Goal: Task Accomplishment & Management: Manage account settings

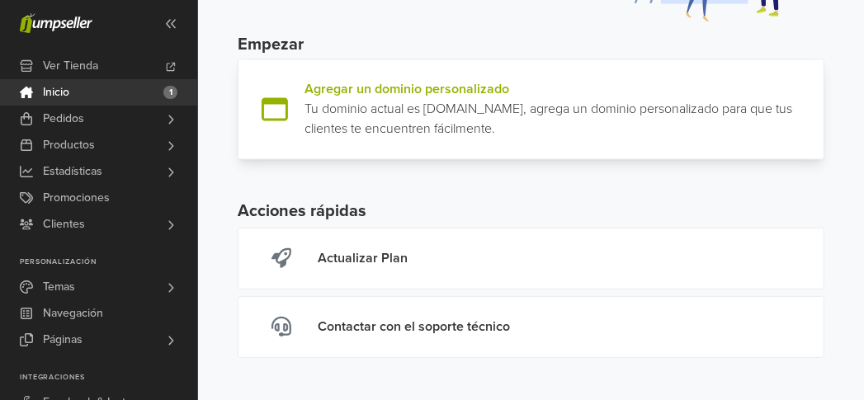
scroll to position [253, 0]
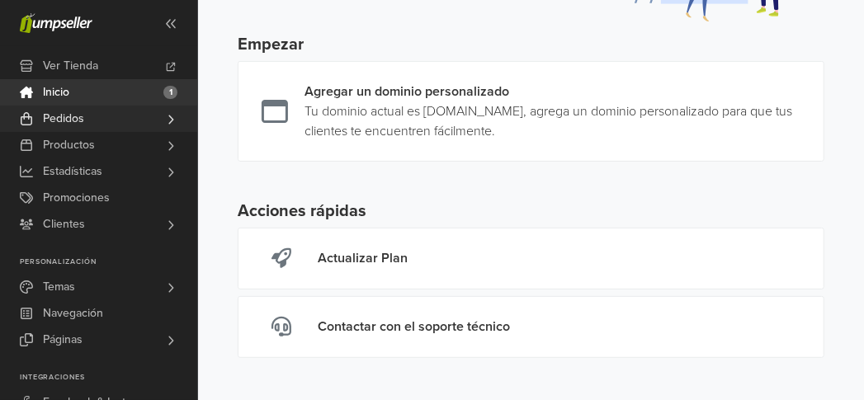
click at [97, 124] on link "Pedidos" at bounding box center [98, 119] width 197 height 26
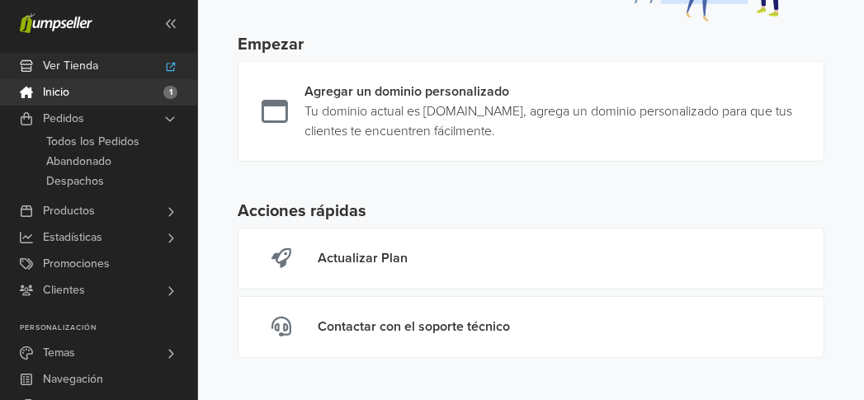
click at [81, 71] on span "Ver Tienda" at bounding box center [70, 66] width 55 height 26
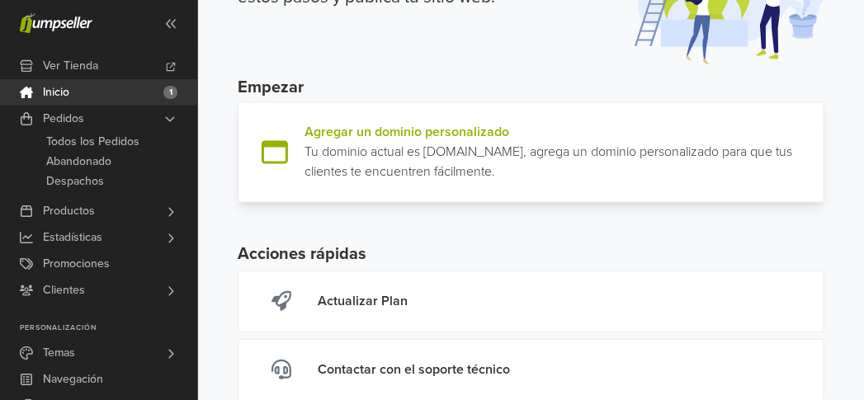
scroll to position [178, 0]
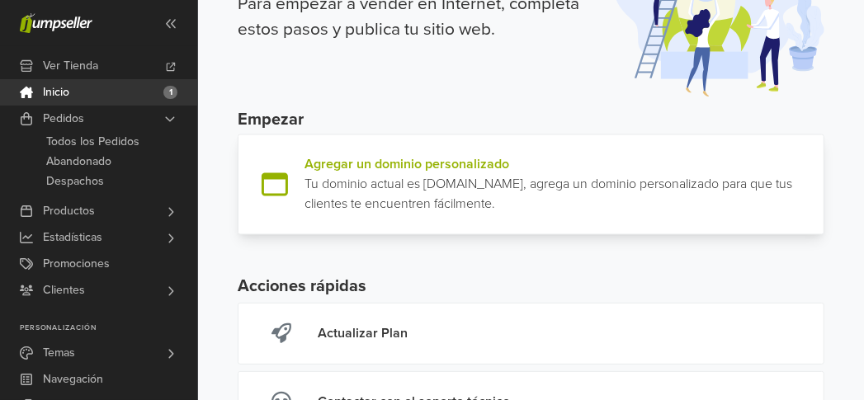
click at [817, 161] on link at bounding box center [817, 184] width 0 height 59
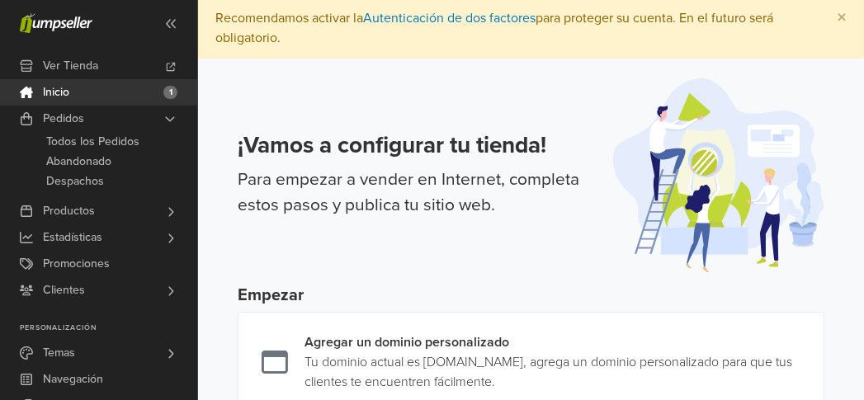
scroll to position [0, 0]
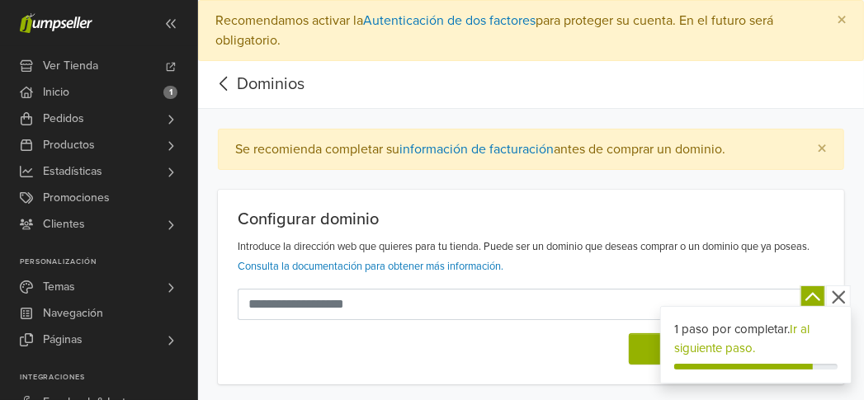
click at [837, 288] on icon "button" at bounding box center [839, 297] width 21 height 21
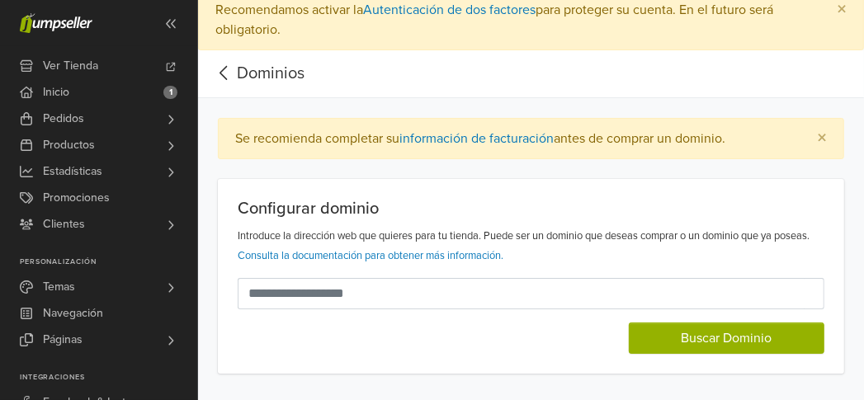
scroll to position [20, 0]
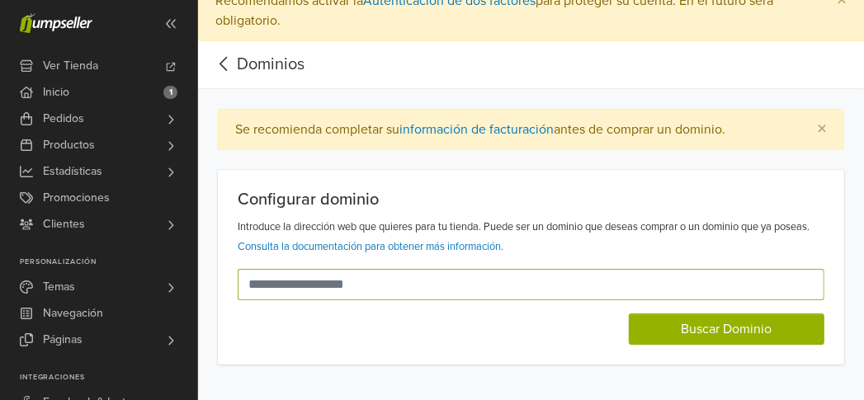
click at [469, 282] on input "text" at bounding box center [521, 284] width 567 height 31
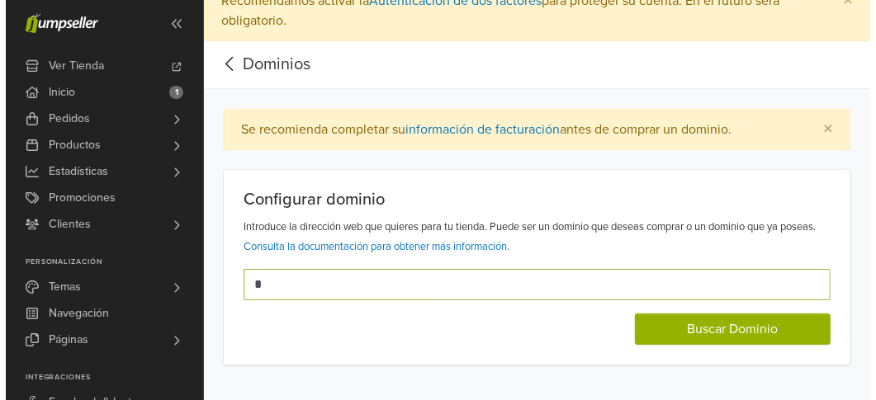
scroll to position [0, 0]
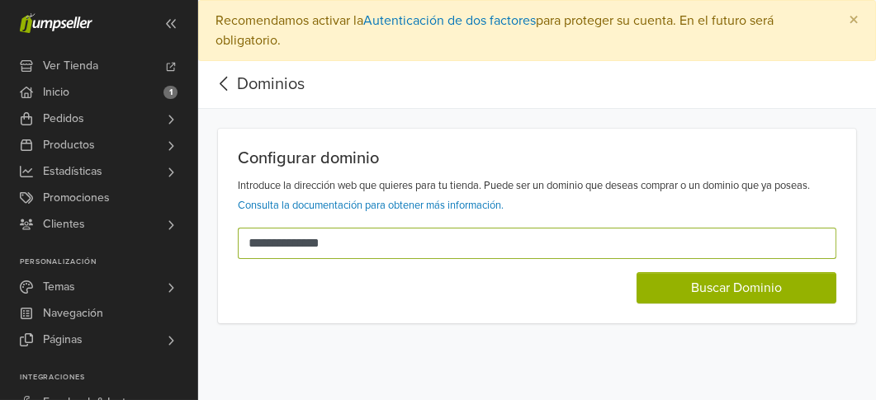
type input "**********"
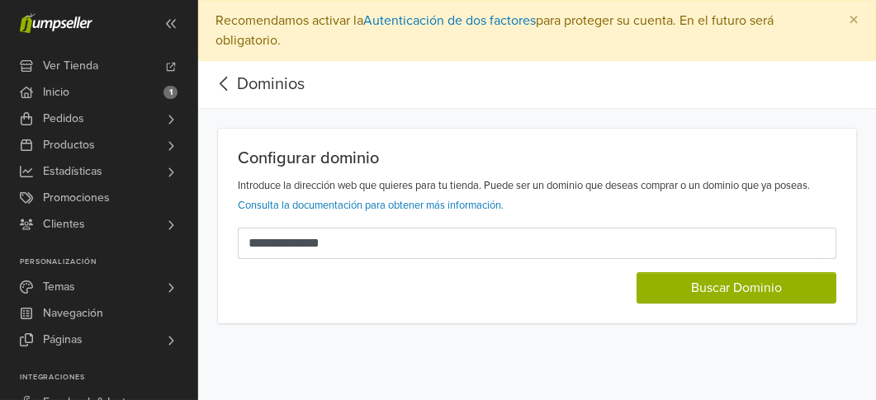
click at [780, 303] on div "**********" at bounding box center [537, 226] width 638 height 195
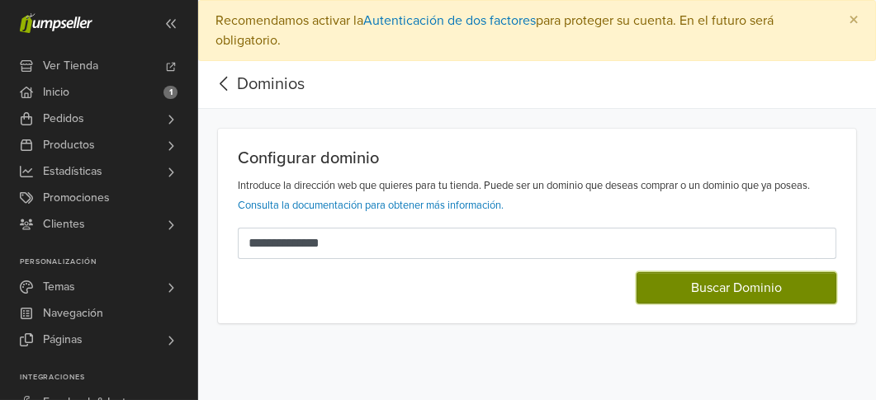
click at [782, 295] on button "Buscar Dominio" at bounding box center [737, 287] width 200 height 31
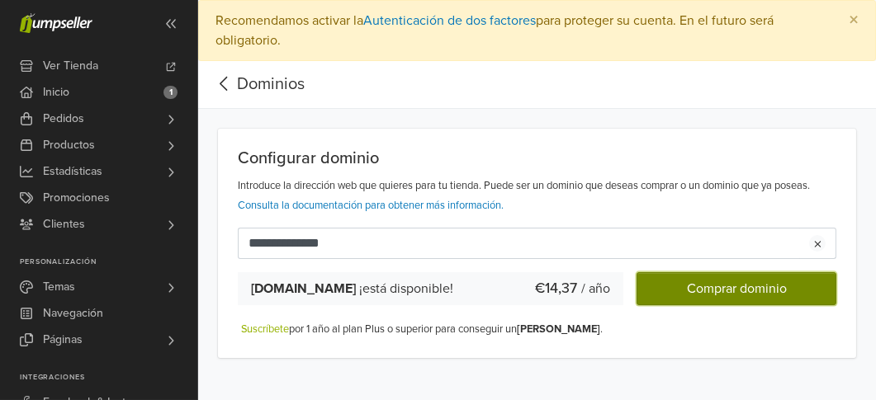
click at [752, 275] on button "Comprar dominio" at bounding box center [737, 288] width 200 height 33
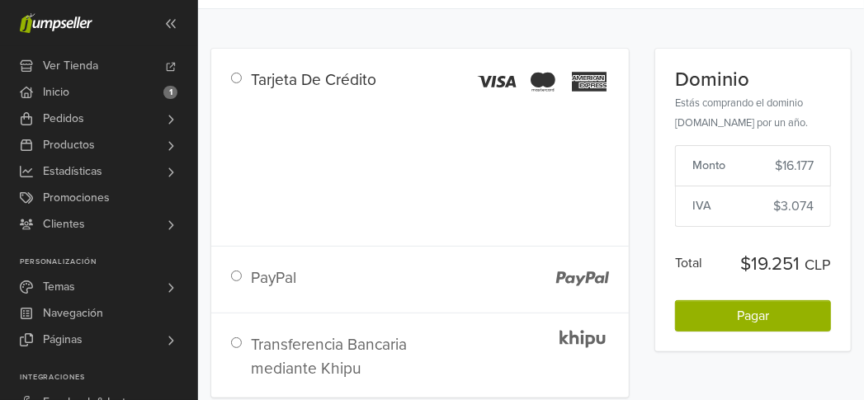
scroll to position [114, 0]
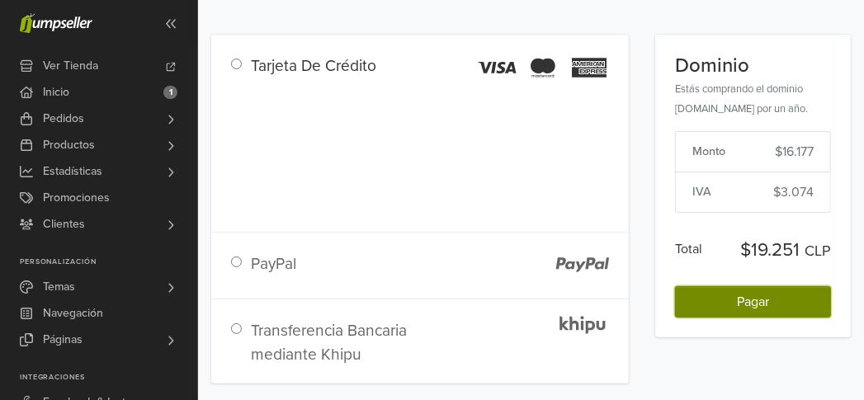
click at [737, 289] on button "Pagar" at bounding box center [753, 301] width 156 height 31
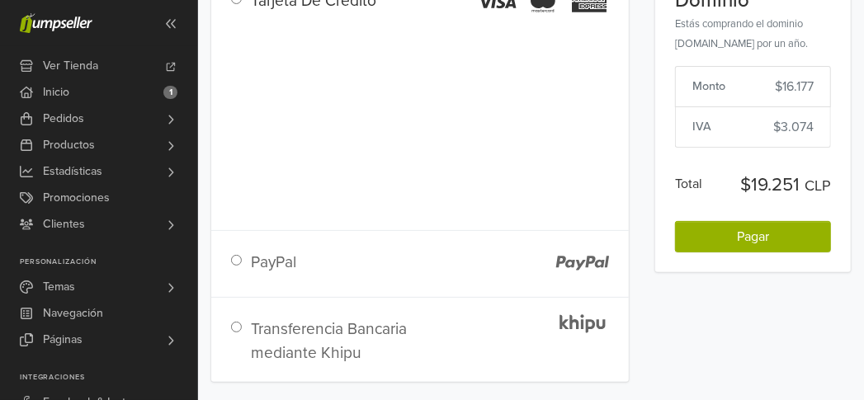
scroll to position [178, 0]
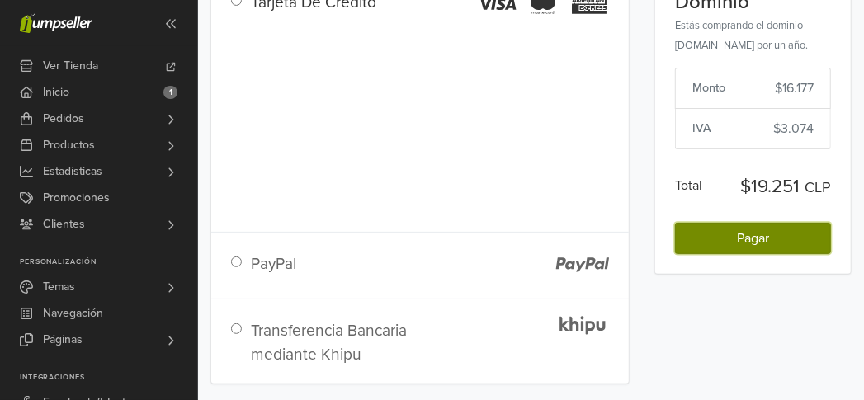
click at [718, 225] on button "Pagar" at bounding box center [753, 238] width 156 height 31
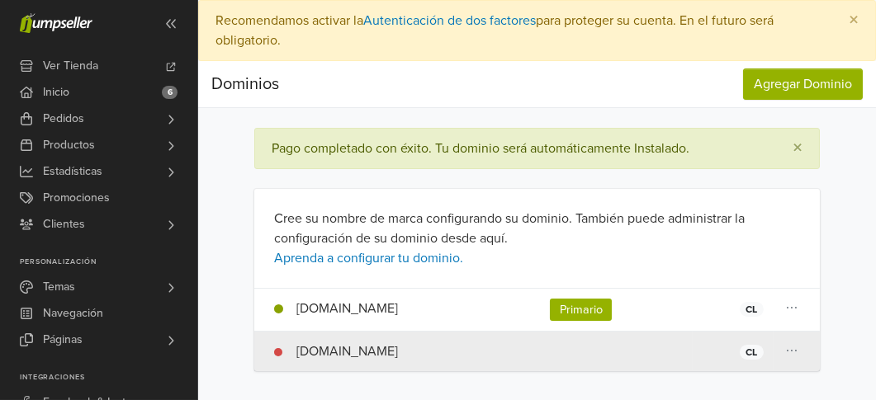
click at [414, 344] on td "www.antames.cl CL" at bounding box center [397, 352] width 286 height 40
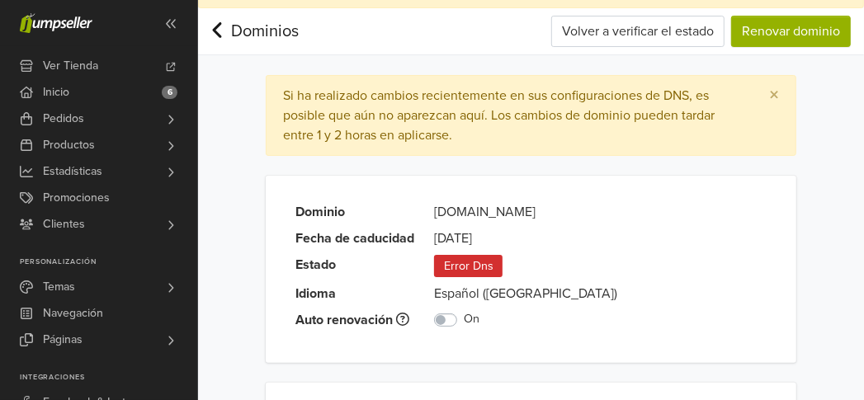
scroll to position [75, 0]
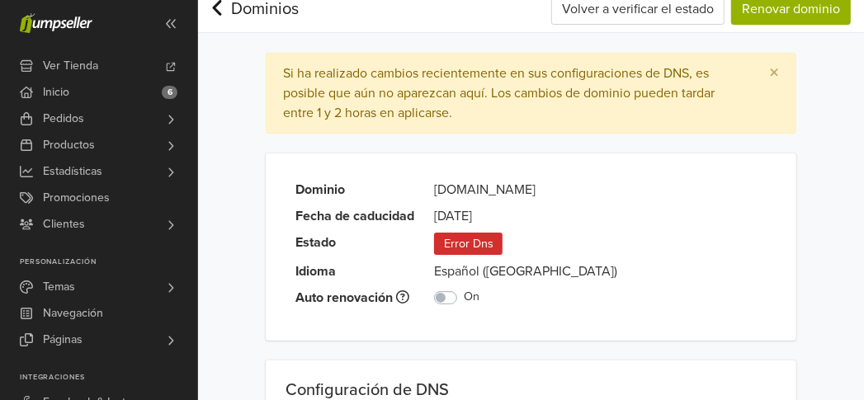
click at [447, 243] on span "Error Dns" at bounding box center [468, 244] width 69 height 22
click at [496, 242] on span "Error Dns" at bounding box center [468, 244] width 69 height 22
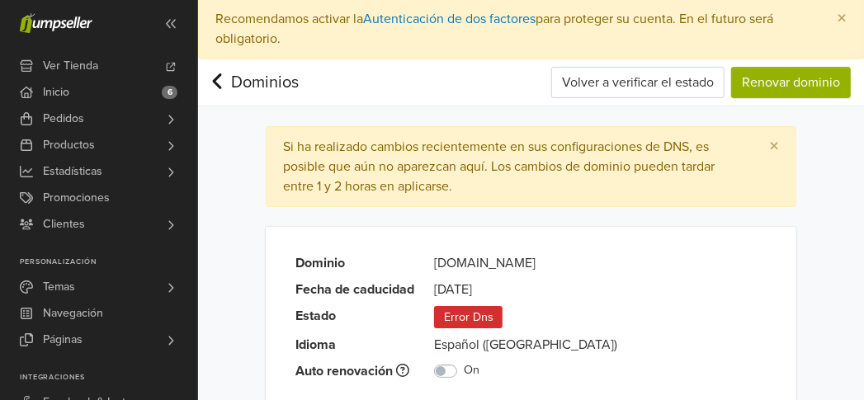
scroll to position [0, 0]
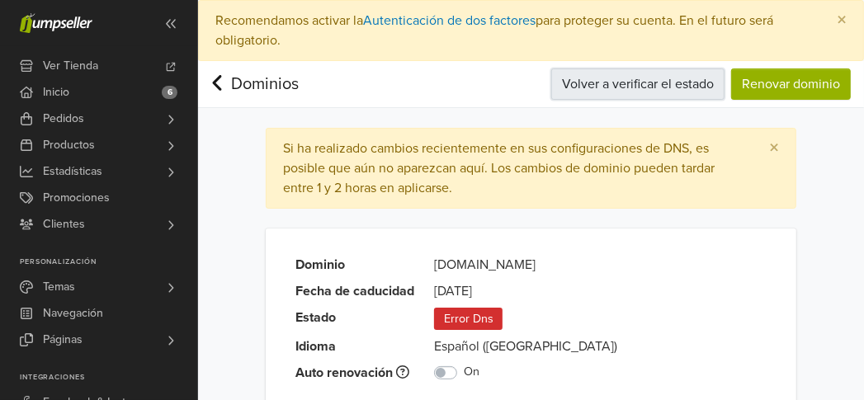
click at [579, 78] on button "Volver a verificar el estado" at bounding box center [638, 84] width 173 height 31
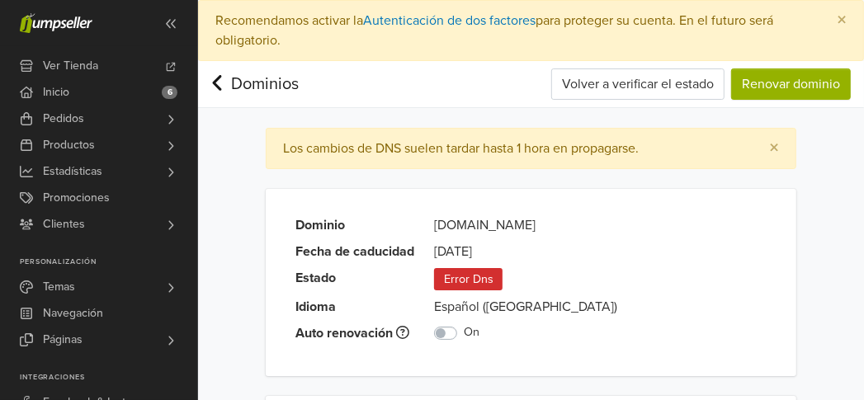
click at [220, 78] on icon at bounding box center [217, 83] width 13 height 21
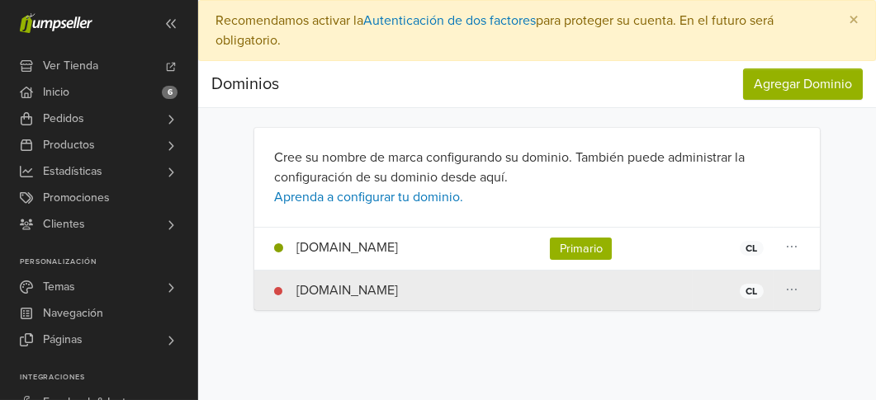
click at [785, 253] on icon at bounding box center [792, 246] width 17 height 13
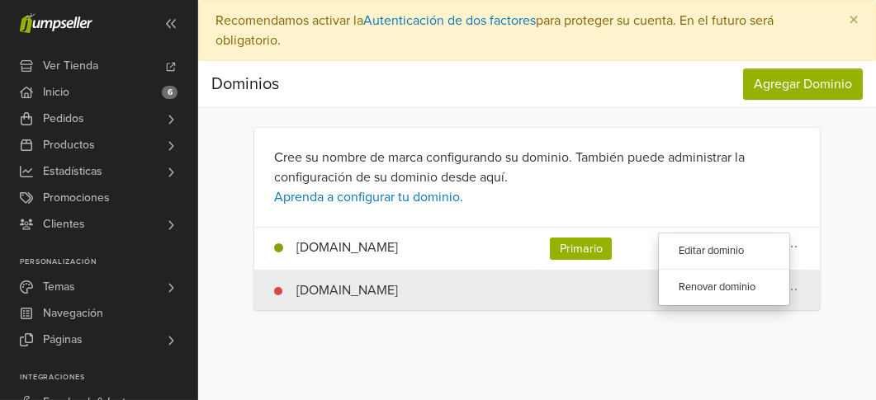
click at [540, 282] on td "[DOMAIN_NAME] CL" at bounding box center [397, 291] width 286 height 40
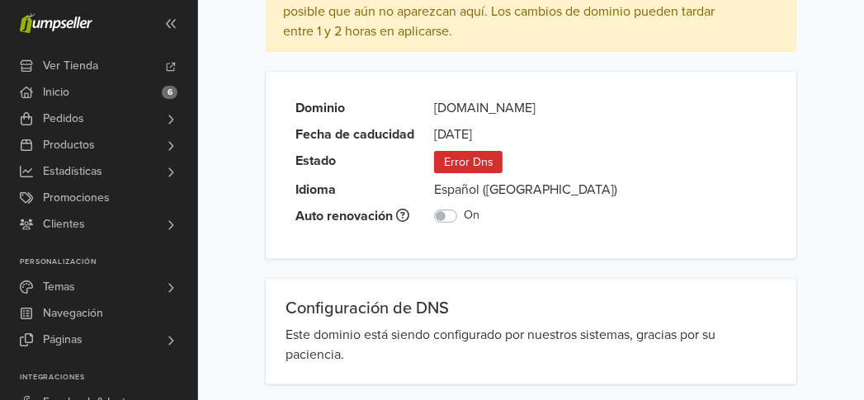
scroll to position [159, 0]
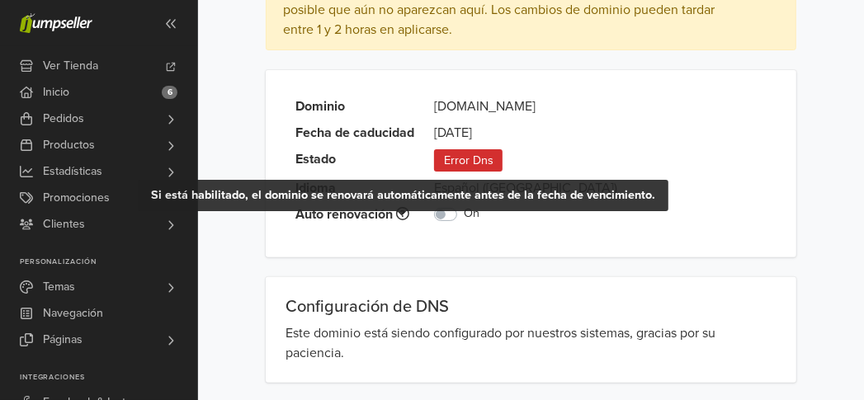
click at [402, 217] on icon at bounding box center [402, 213] width 13 height 13
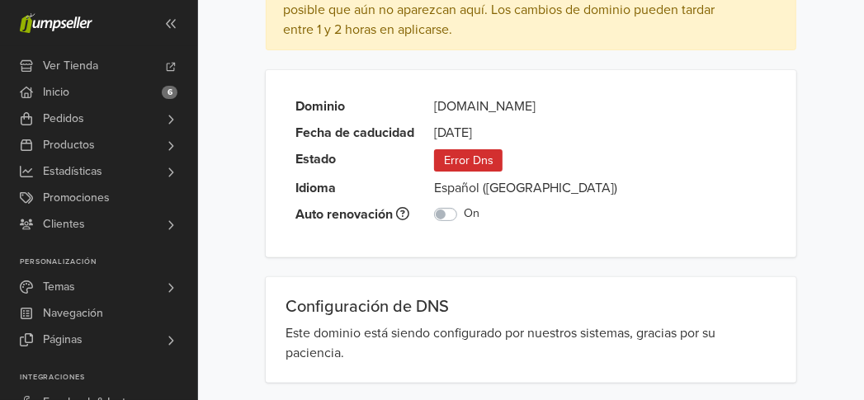
click at [464, 211] on label "On" at bounding box center [472, 214] width 16 height 18
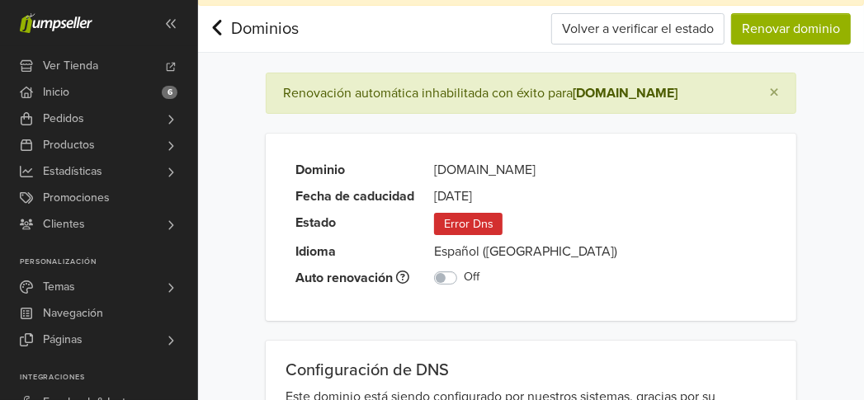
scroll to position [0, 0]
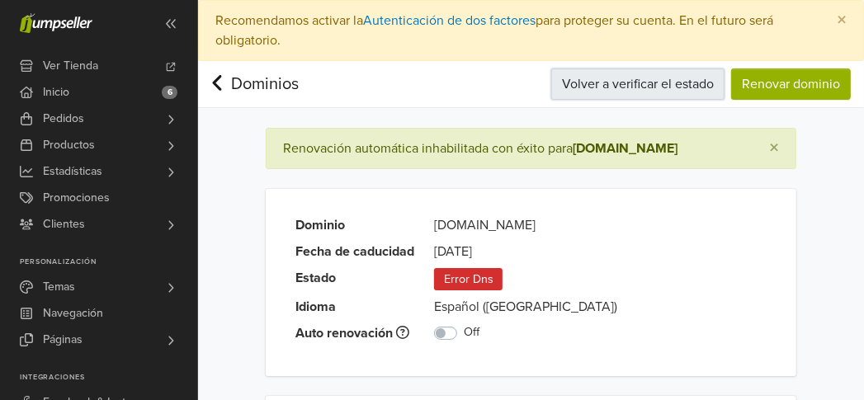
click at [617, 84] on button "Volver a verificar el estado" at bounding box center [638, 84] width 173 height 31
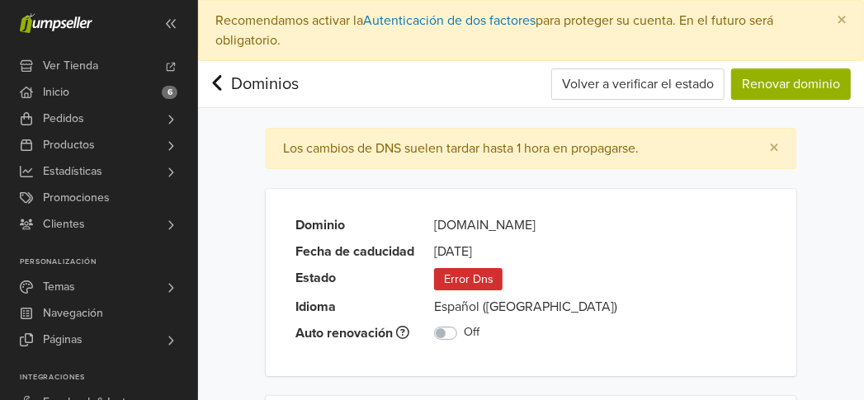
click at [498, 270] on span "Error Dns" at bounding box center [468, 279] width 69 height 22
click at [493, 271] on span "Error Dns" at bounding box center [468, 279] width 69 height 22
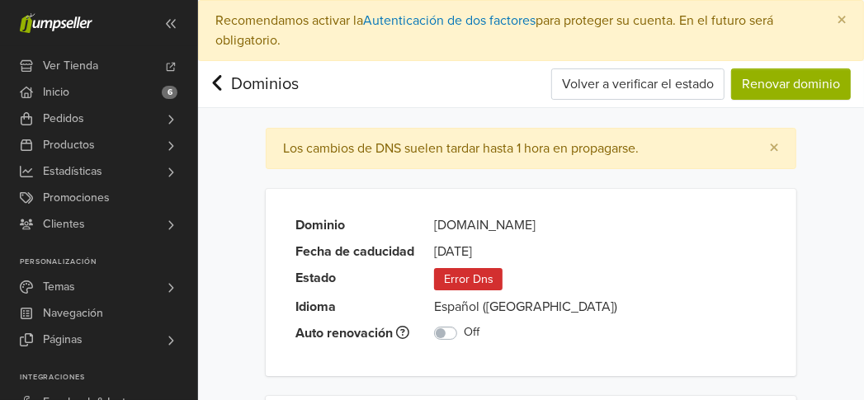
click at [523, 256] on td "[DATE]" at bounding box center [525, 248] width 203 height 26
click at [220, 77] on icon at bounding box center [217, 83] width 9 height 16
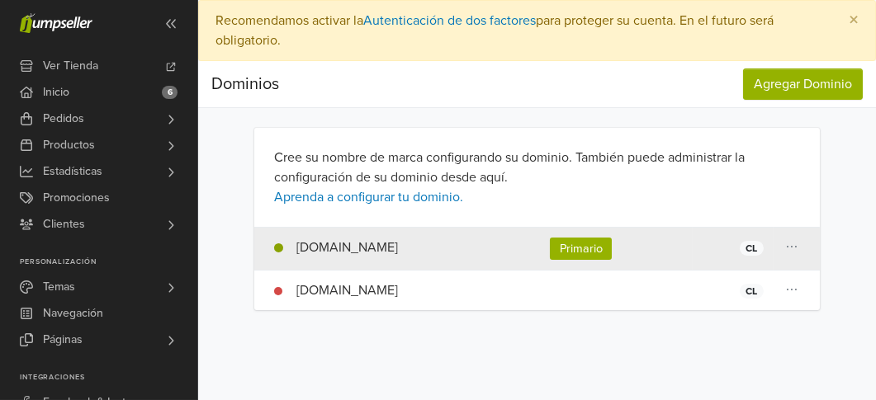
click at [797, 251] on icon at bounding box center [792, 246] width 17 height 13
click at [540, 246] on td "antames-spa.jumpseller.com Primario CL" at bounding box center [397, 249] width 286 height 43
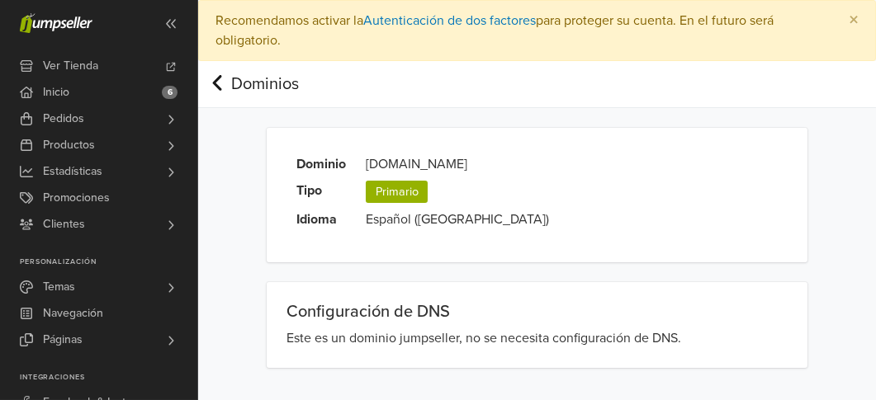
click at [220, 79] on icon at bounding box center [217, 83] width 13 height 21
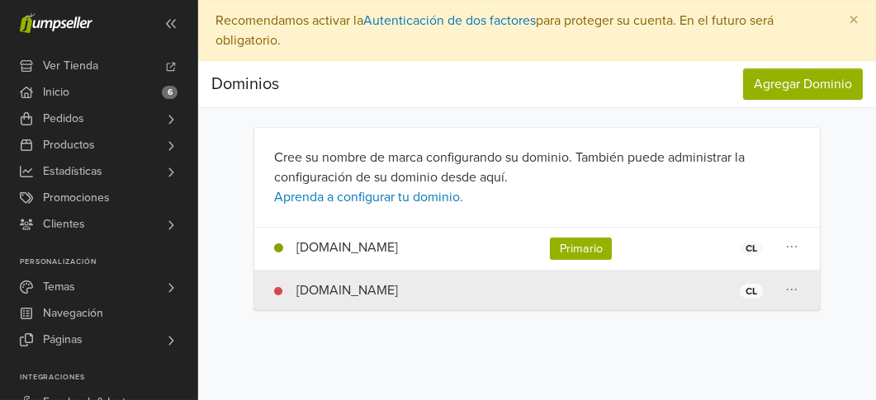
click at [642, 291] on td at bounding box center [616, 291] width 153 height 40
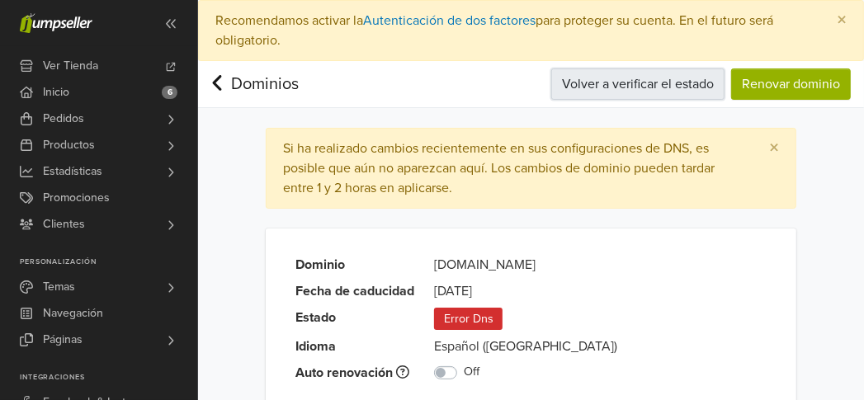
click at [632, 89] on button "Volver a verificar el estado" at bounding box center [638, 84] width 173 height 31
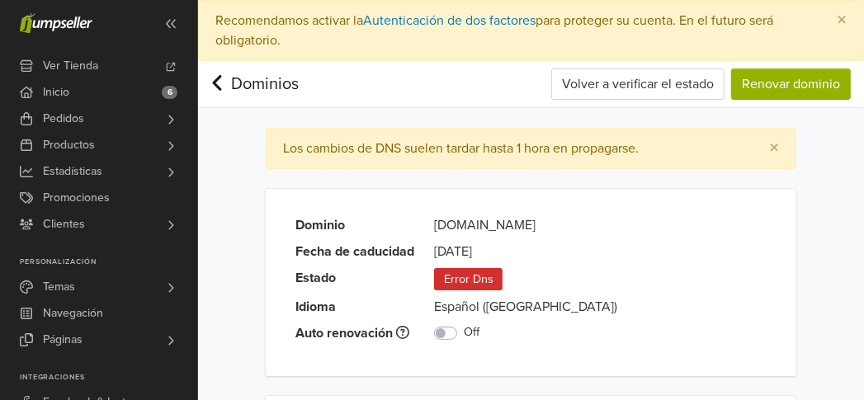
click at [225, 84] on link "Dominios" at bounding box center [255, 84] width 88 height 20
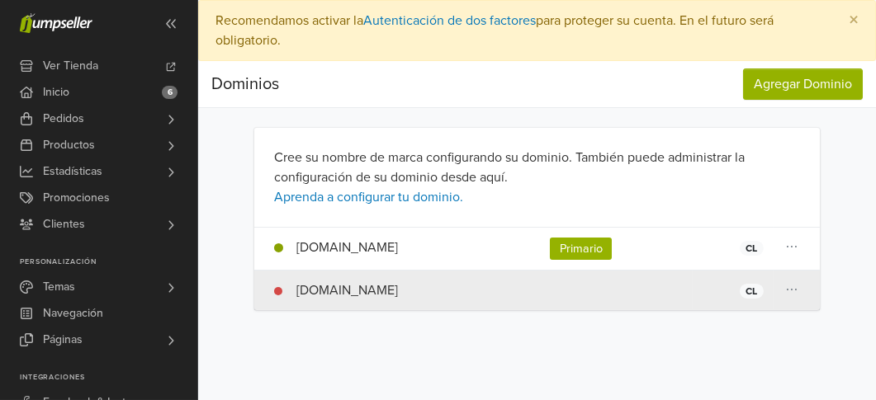
click at [793, 253] on icon at bounding box center [792, 246] width 17 height 13
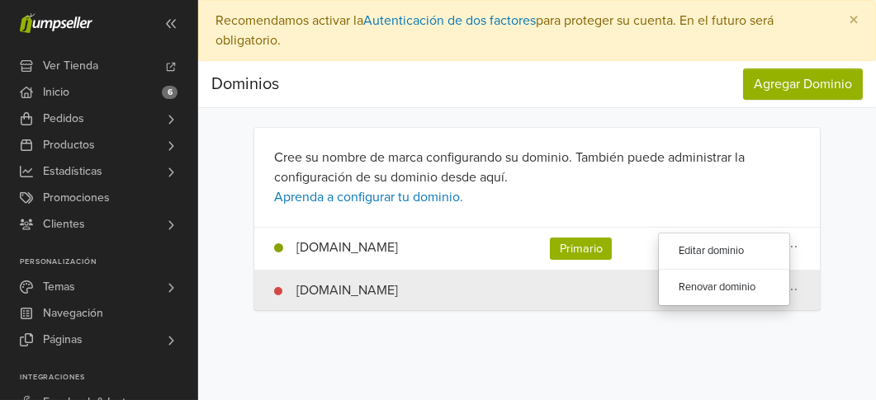
click at [616, 299] on td at bounding box center [616, 291] width 153 height 40
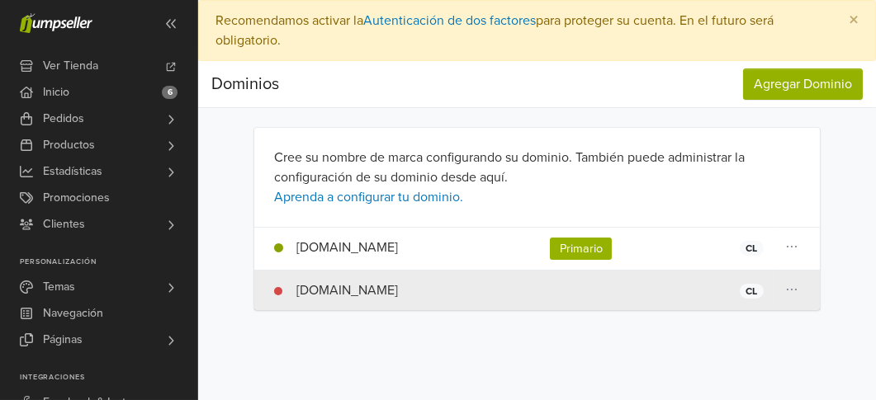
click at [540, 291] on td "www.antames.cl CL" at bounding box center [397, 291] width 286 height 40
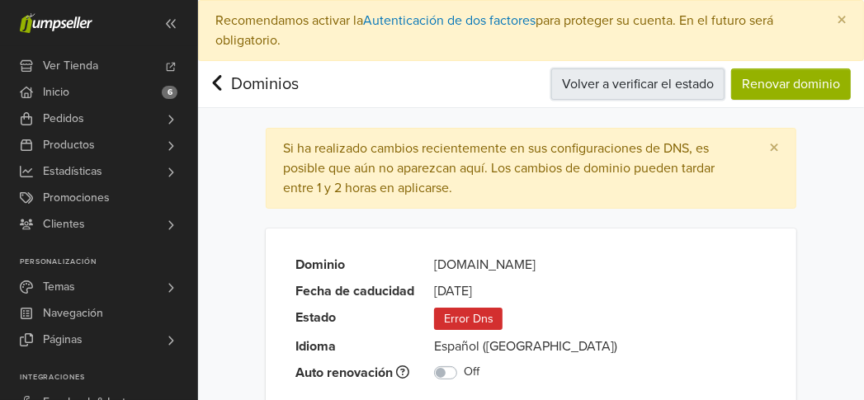
click at [617, 80] on button "Volver a verificar el estado" at bounding box center [638, 84] width 173 height 31
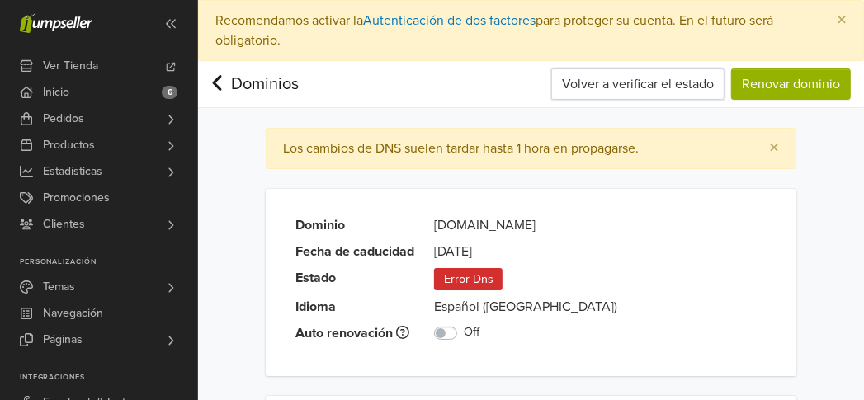
click at [610, 80] on button "Volver a verificar el estado" at bounding box center [638, 84] width 173 height 31
click at [227, 77] on link "Dominios" at bounding box center [255, 84] width 88 height 20
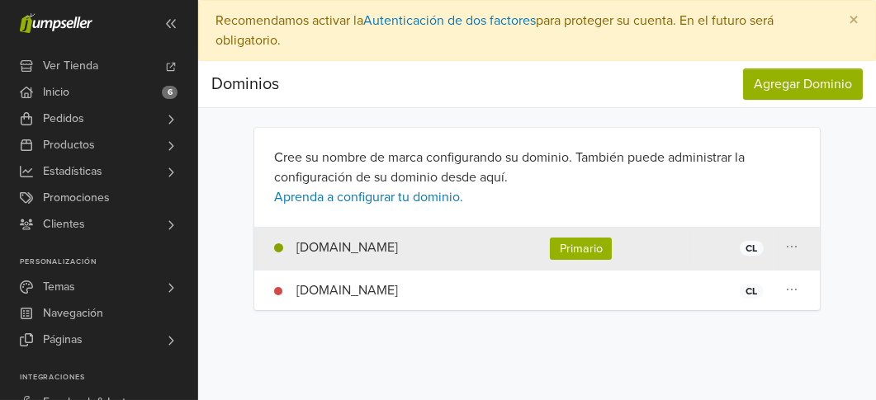
drag, startPoint x: 466, startPoint y: 245, endPoint x: 290, endPoint y: 241, distance: 176.7
click at [290, 241] on td "[DOMAIN_NAME] Primario CL" at bounding box center [397, 249] width 286 height 43
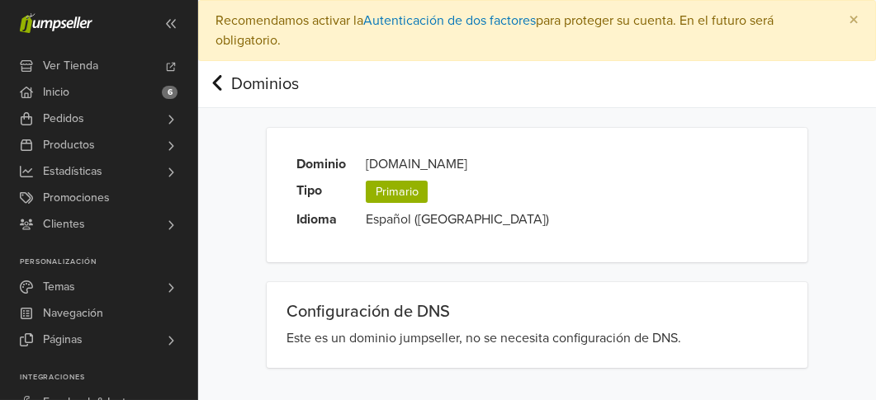
click at [223, 79] on icon at bounding box center [217, 83] width 13 height 21
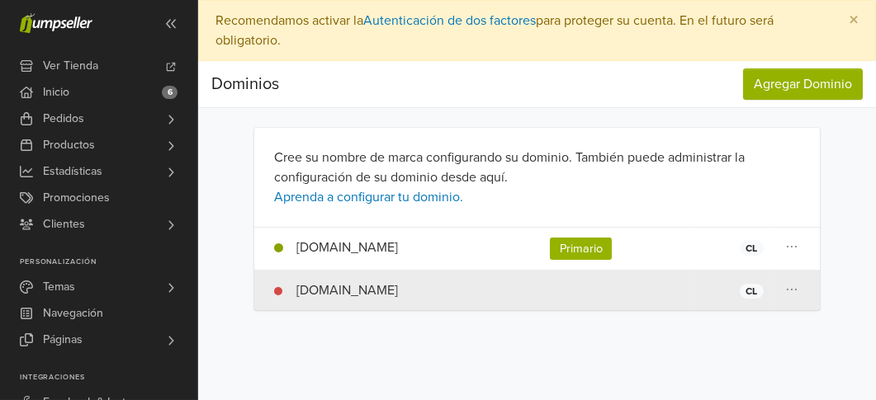
click at [540, 286] on td "[DOMAIN_NAME] CL" at bounding box center [397, 291] width 286 height 40
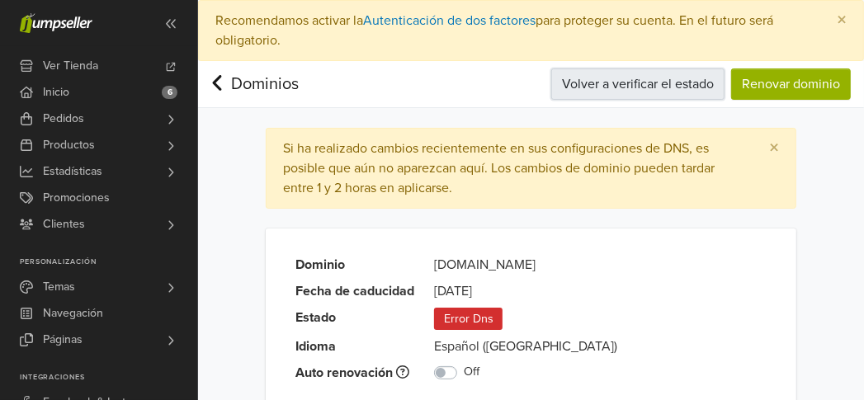
click at [603, 93] on button "Volver a verificar el estado" at bounding box center [638, 84] width 173 height 31
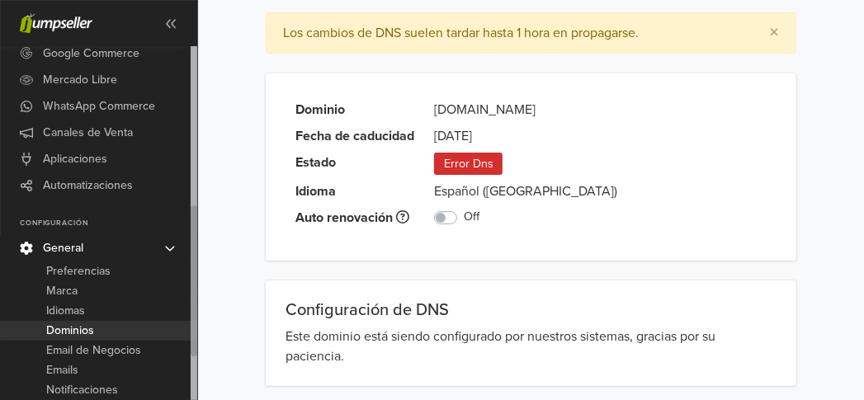
scroll to position [119, 0]
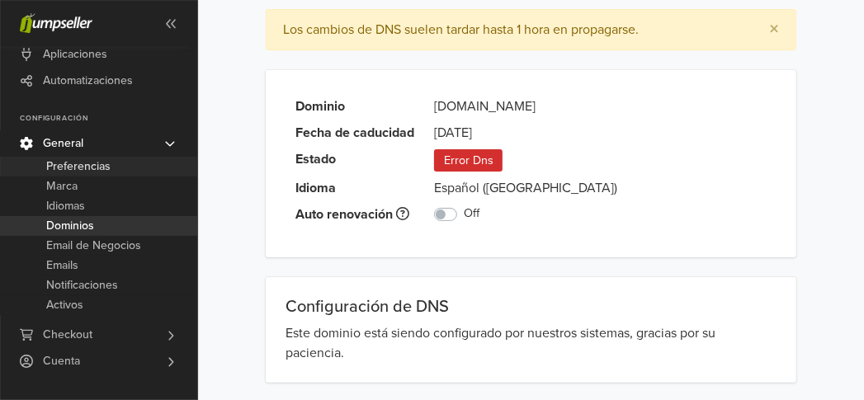
click at [102, 168] on span "Preferencias" at bounding box center [78, 167] width 64 height 20
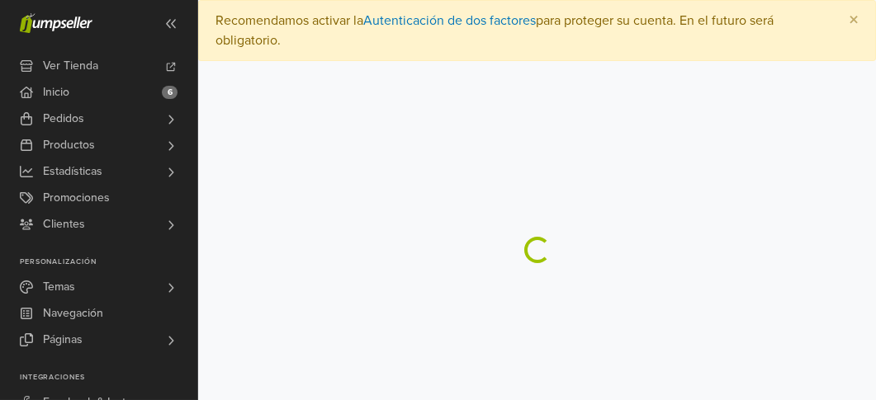
select select "*"
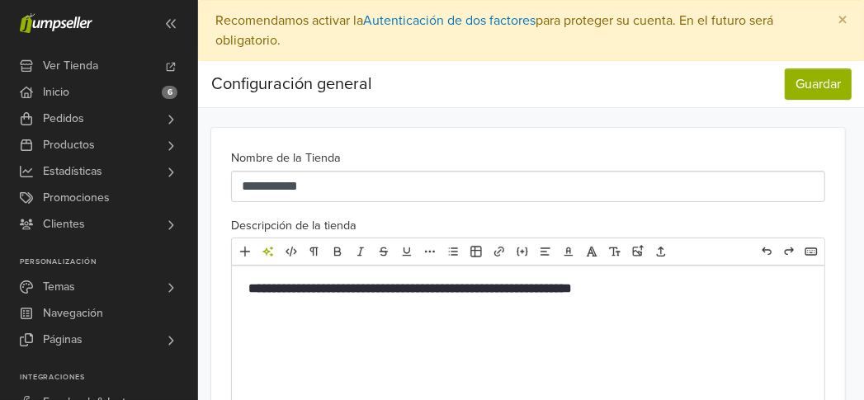
scroll to position [225, 0]
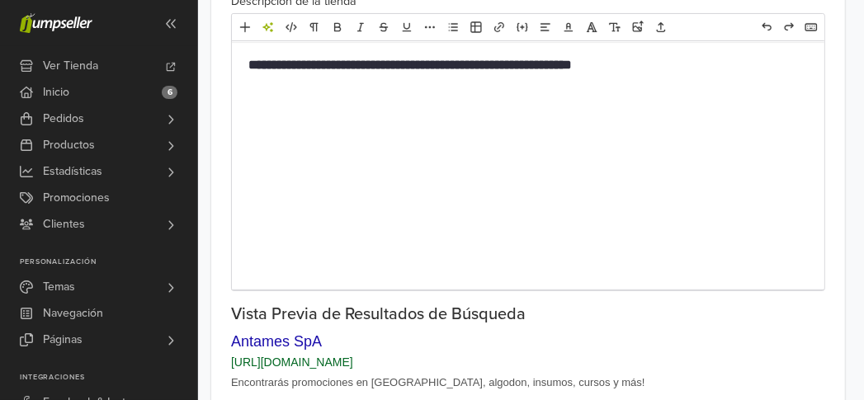
click at [509, 69] on b "**********" at bounding box center [411, 65] width 324 height 12
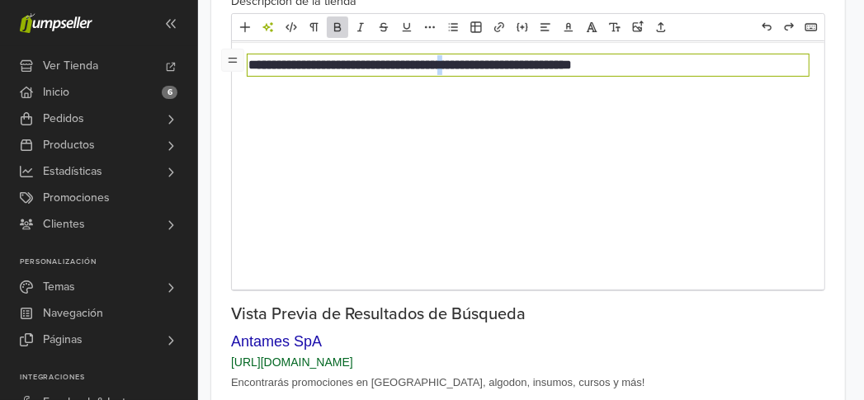
drag, startPoint x: 509, startPoint y: 69, endPoint x: 502, endPoint y: 55, distance: 15.2
click at [502, 59] on b "**********" at bounding box center [411, 65] width 324 height 12
click at [644, 77] on div "**********" at bounding box center [528, 166] width 593 height 248
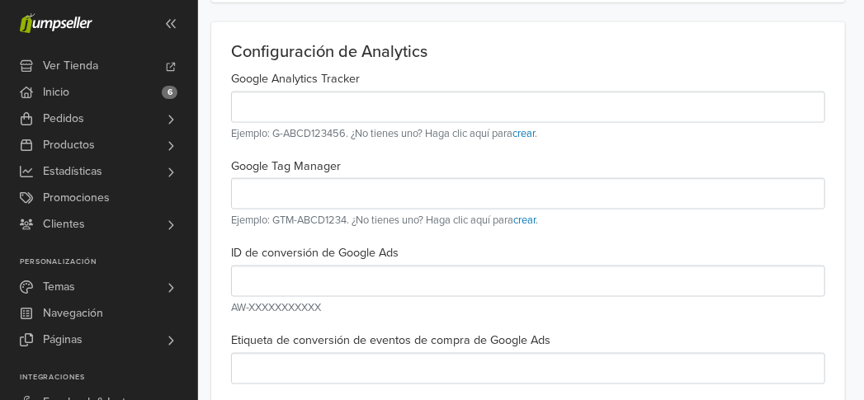
scroll to position [1200, 0]
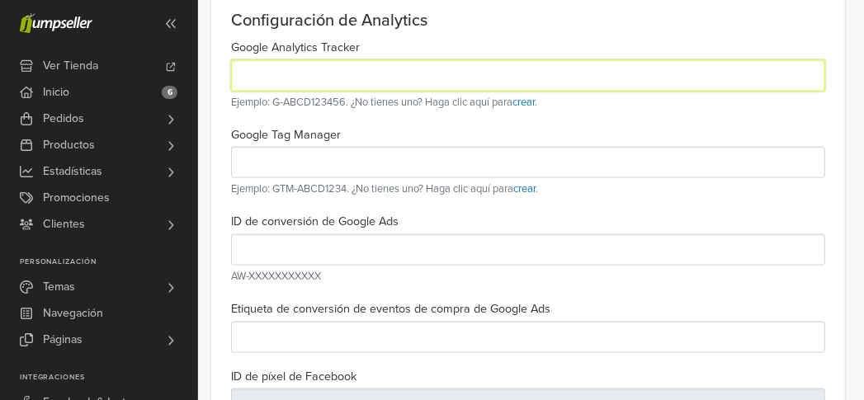
click at [524, 83] on input "text" at bounding box center [528, 75] width 594 height 31
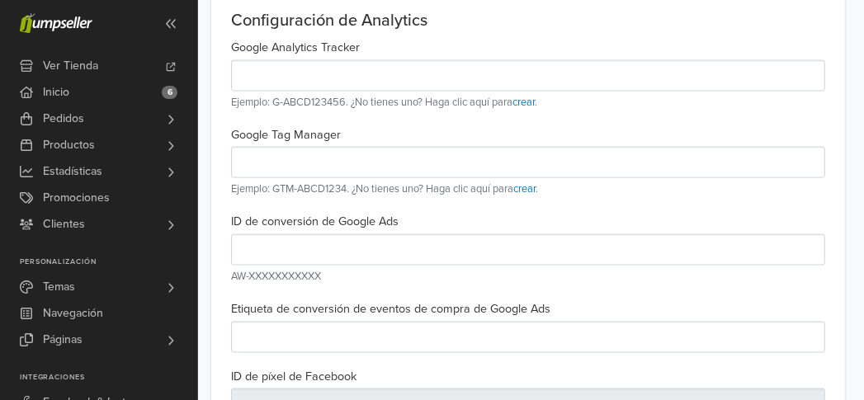
click at [561, 117] on div "Google Analytics Tracker Ejemplo: G-ABCD123456. ¿No tienes uno? Haga clic aquí …" at bounding box center [528, 81] width 619 height 88
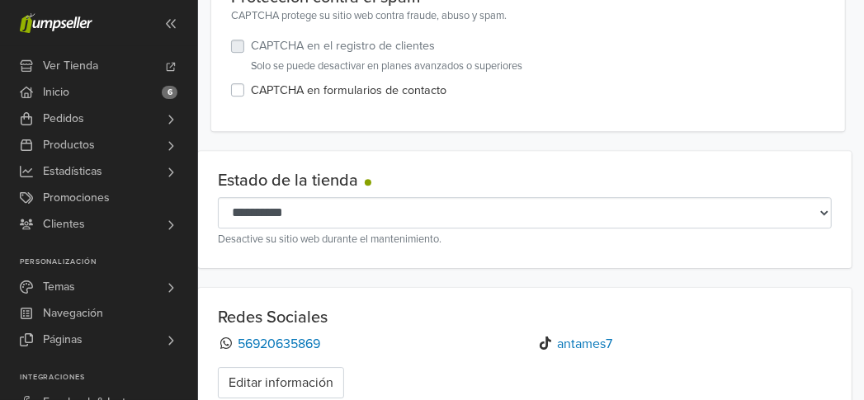
scroll to position [2552, 0]
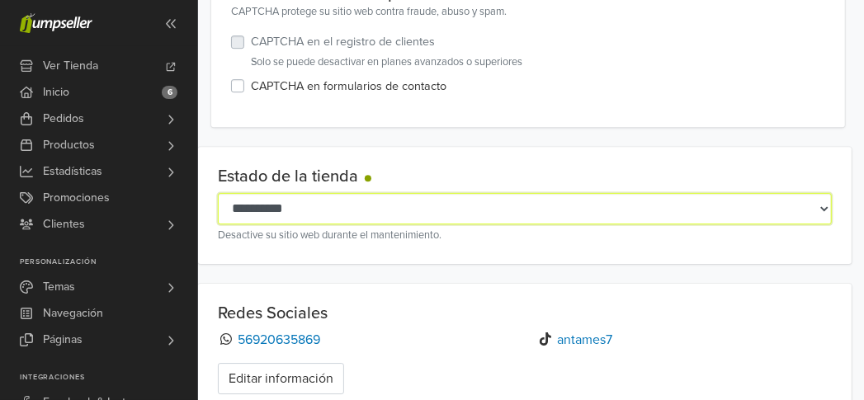
click at [724, 193] on select "**********" at bounding box center [525, 208] width 614 height 31
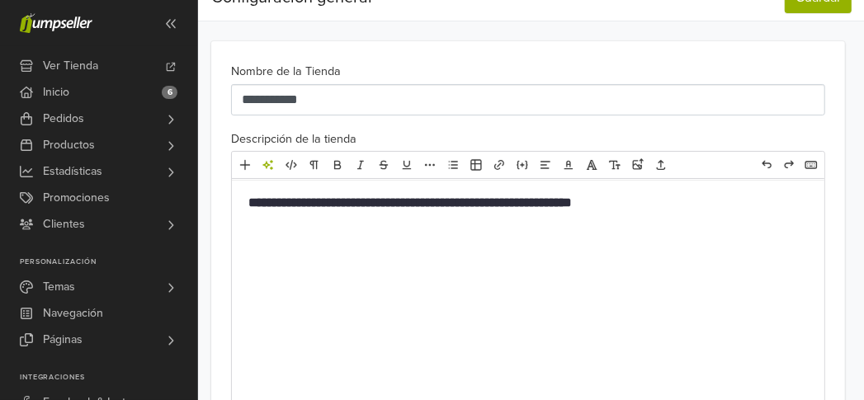
scroll to position [0, 0]
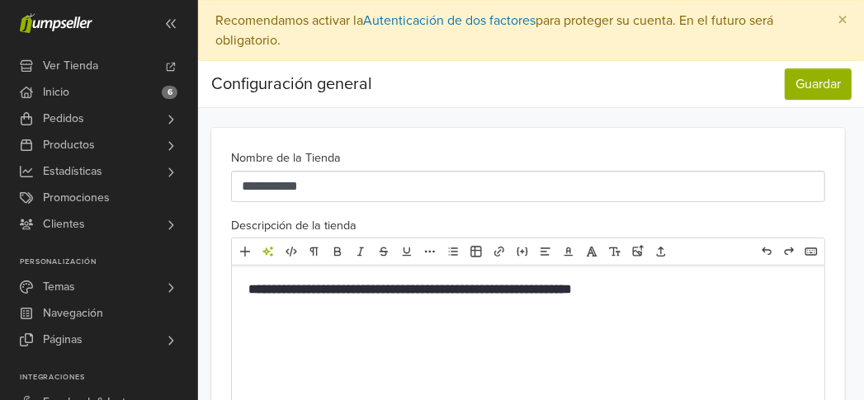
click at [815, 104] on nav "Configuración general Guardar Configuración general Guardar" at bounding box center [531, 84] width 667 height 47
click at [816, 99] on nav "Configuración general Guardar Configuración general Guardar" at bounding box center [531, 84] width 667 height 47
click at [820, 97] on button "Guardar" at bounding box center [818, 84] width 67 height 31
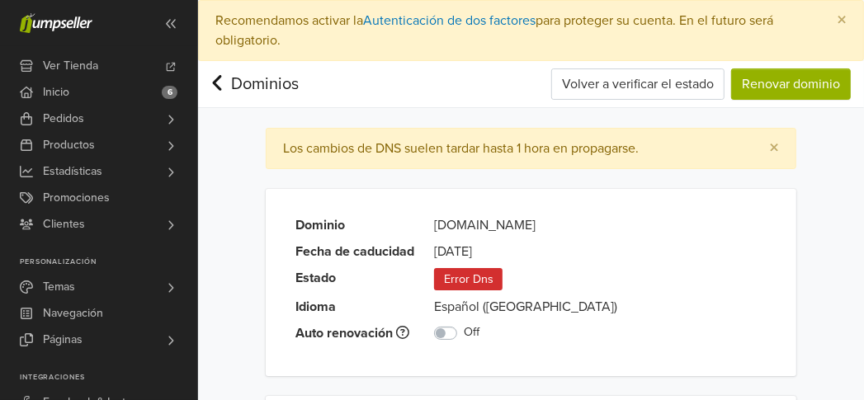
scroll to position [75, 0]
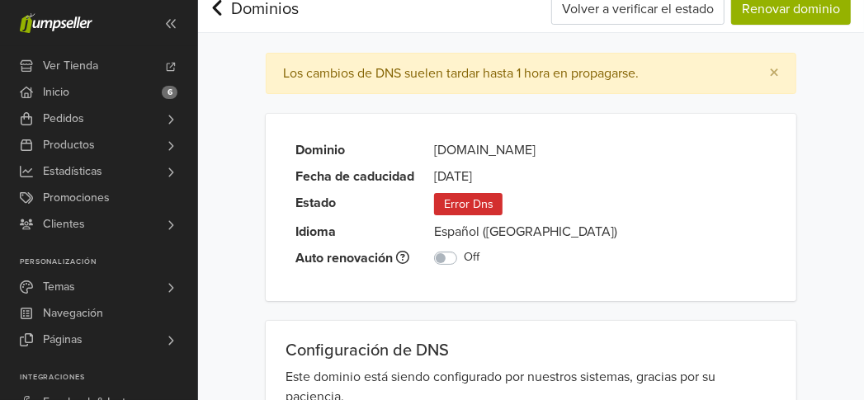
click at [492, 187] on td "Error Dns" at bounding box center [525, 201] width 203 height 29
click at [481, 196] on span "Error Dns" at bounding box center [468, 204] width 69 height 22
click at [480, 196] on span "Error Dns" at bounding box center [468, 204] width 69 height 22
click at [478, 196] on span "Error Dns" at bounding box center [468, 204] width 69 height 22
click at [478, 197] on span "Error Dns" at bounding box center [468, 204] width 69 height 22
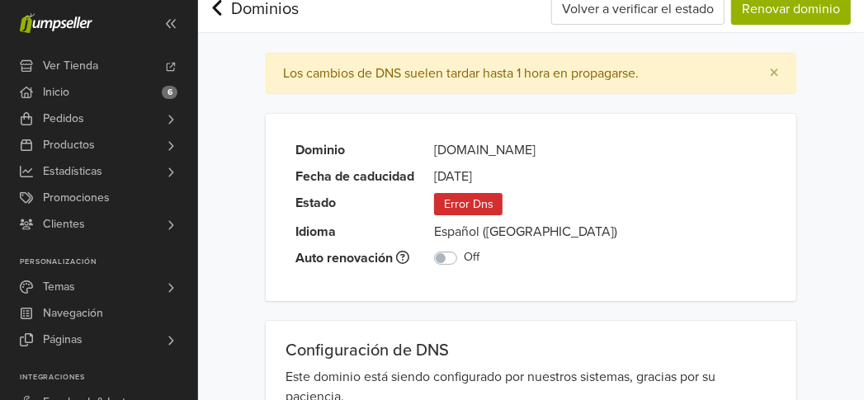
click at [639, 140] on div "Dominio [DOMAIN_NAME] Fecha de caducidad [DATE] Estado Error Dns Idioma Español…" at bounding box center [531, 208] width 516 height 148
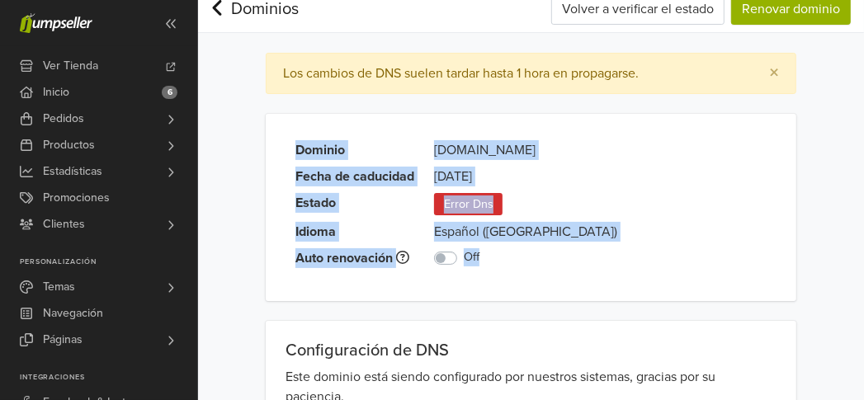
click at [639, 140] on div "Dominio [DOMAIN_NAME] Fecha de caducidad [DATE] Estado Error Dns Idioma Español…" at bounding box center [531, 208] width 516 height 148
click at [584, 144] on div "Dominio [DOMAIN_NAME] Fecha de caducidad [DATE] Estado Error Dns Idioma Español…" at bounding box center [531, 208] width 516 height 148
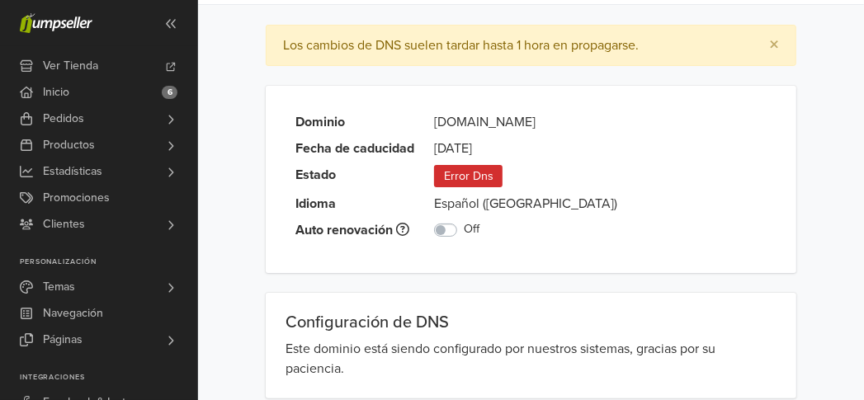
scroll to position [119, 0]
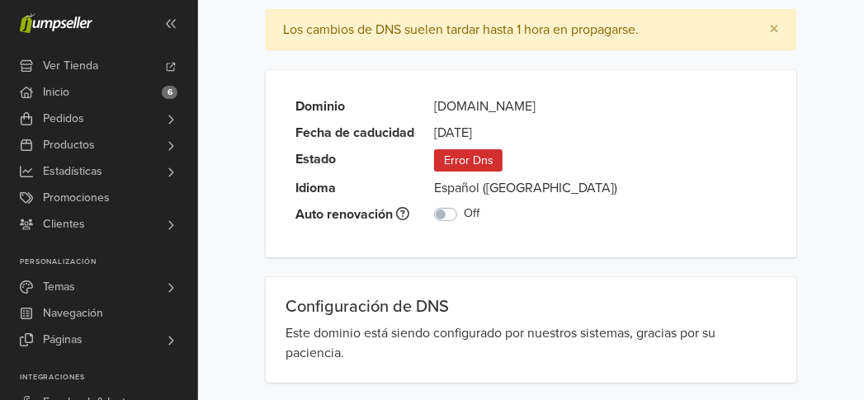
click at [441, 307] on h5 "Configuración de DNS" at bounding box center [531, 307] width 491 height 20
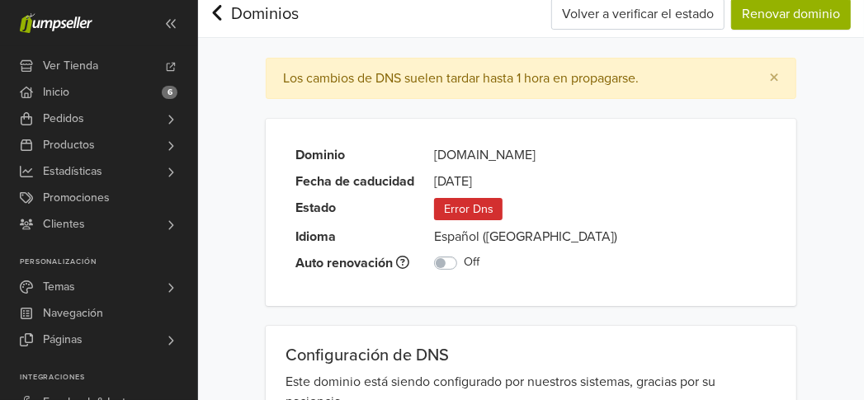
scroll to position [0, 0]
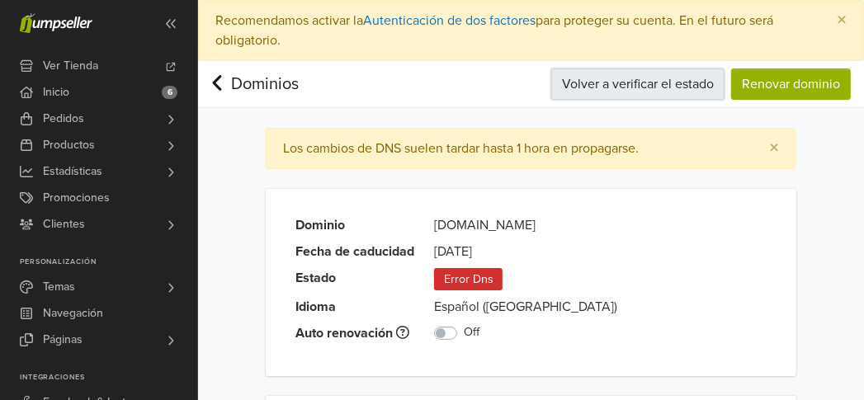
click at [591, 96] on button "Volver a verificar el estado" at bounding box center [638, 84] width 173 height 31
click at [614, 95] on button "Volver a verificar el estado" at bounding box center [638, 84] width 173 height 31
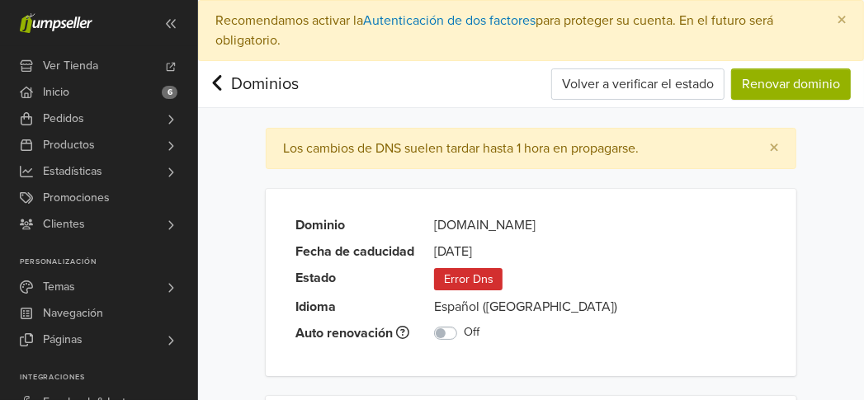
click at [215, 79] on icon at bounding box center [217, 83] width 9 height 16
click at [145, 91] on link "Inicio 6" at bounding box center [98, 92] width 197 height 26
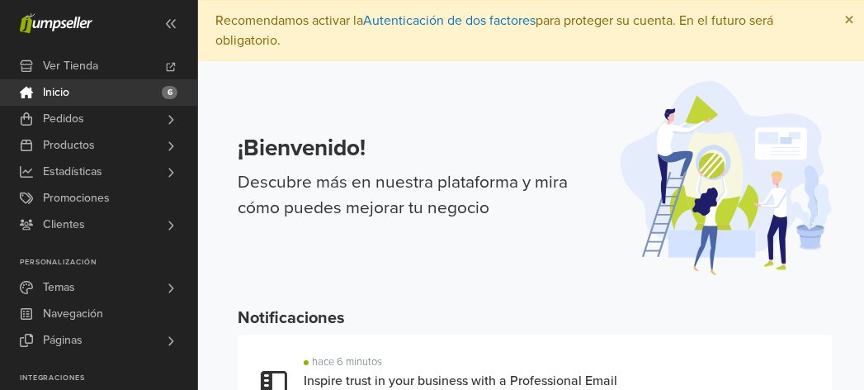
click at [857, 14] on button "×" at bounding box center [849, 21] width 43 height 40
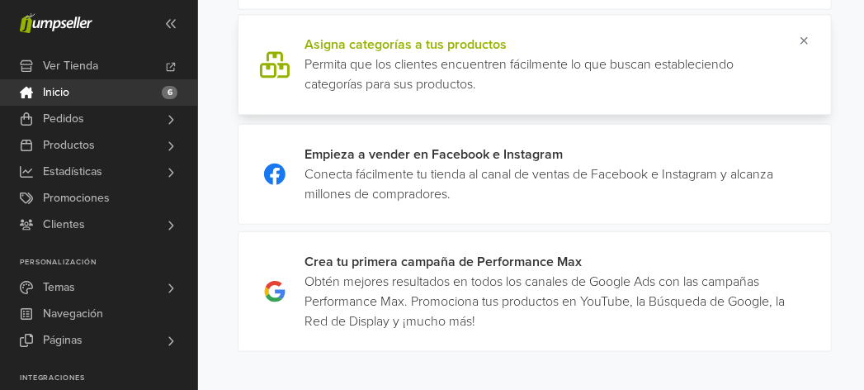
scroll to position [675, 0]
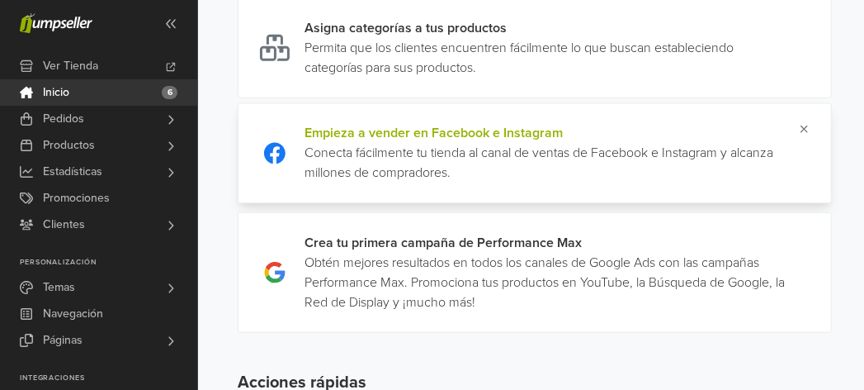
click at [792, 178] on link at bounding box center [792, 152] width 0 height 59
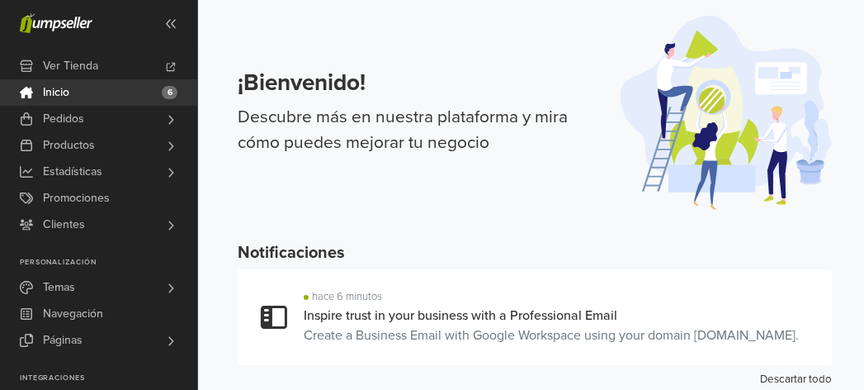
scroll to position [0, 0]
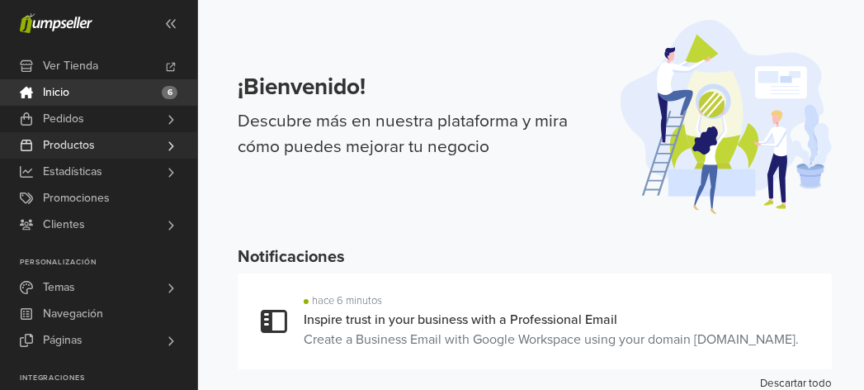
click at [113, 148] on link "Productos" at bounding box center [98, 145] width 197 height 26
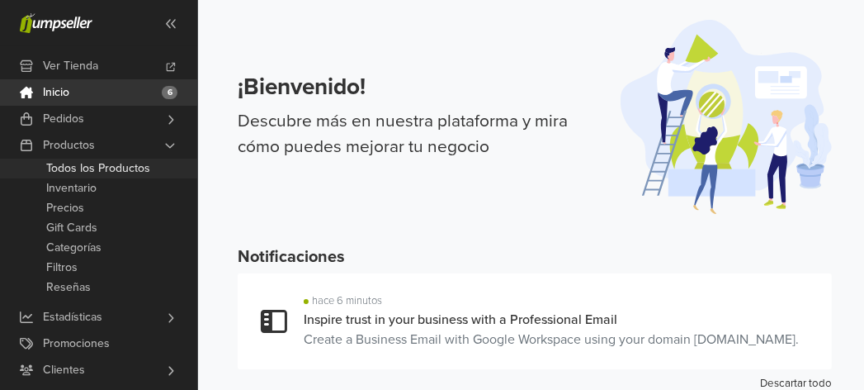
click at [139, 164] on span "Todos los Productos" at bounding box center [98, 169] width 104 height 20
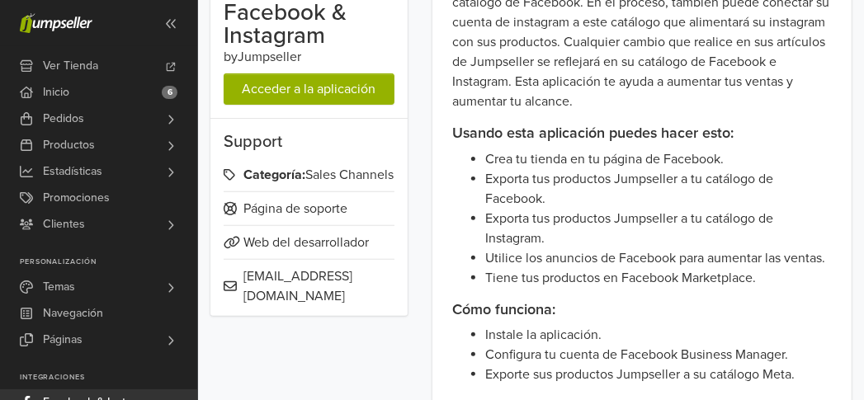
scroll to position [225, 0]
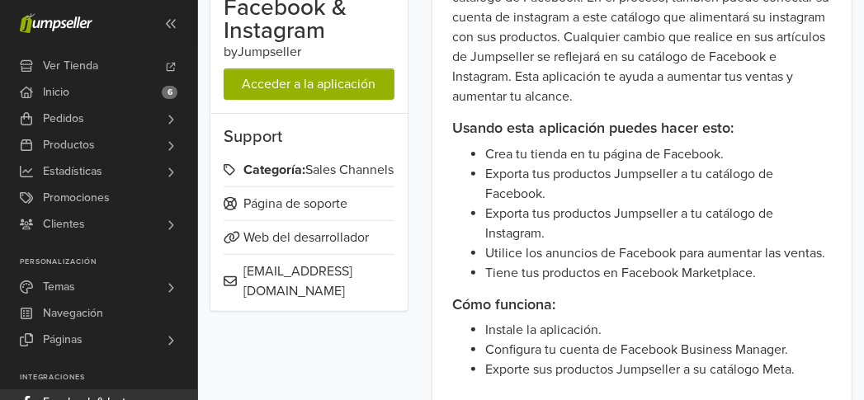
click at [376, 107] on div "Facebook & Instagram by Jumpseller Acceder a la aplicación Support Categoría: S…" at bounding box center [309, 107] width 197 height 410
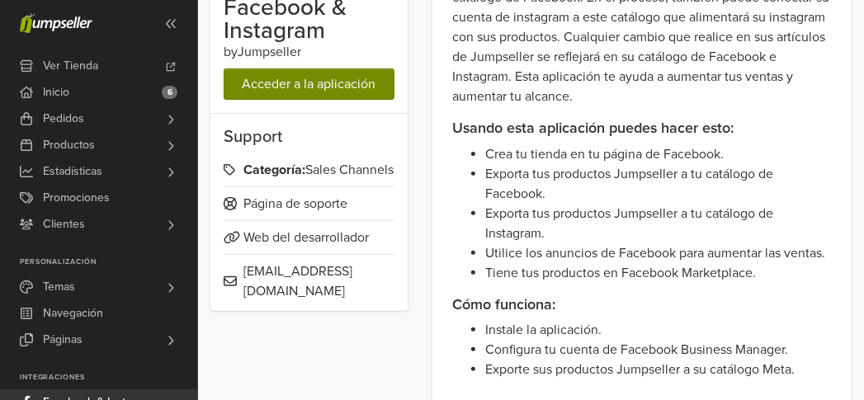
click at [337, 93] on link "Acceder a la aplicación" at bounding box center [309, 84] width 171 height 31
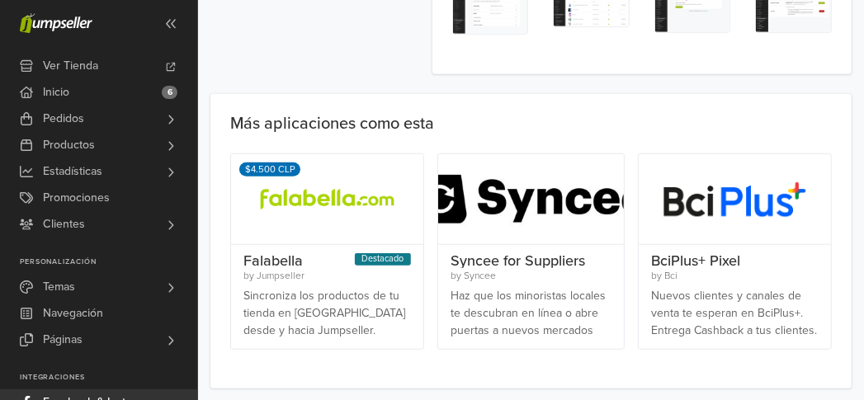
scroll to position [686, 0]
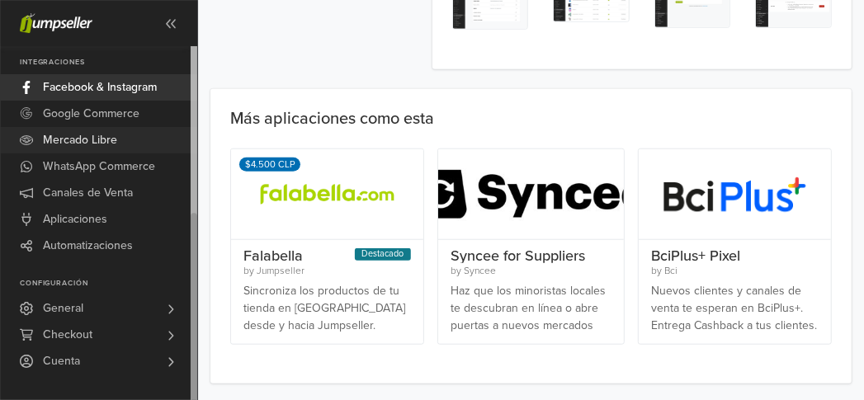
click at [127, 130] on link ".ml0{fill:none;stroke-width:150;stroke-miterlimit:10;} .ml1{display:none;} .ml2…" at bounding box center [98, 140] width 197 height 26
